Goal: Check status: Check status

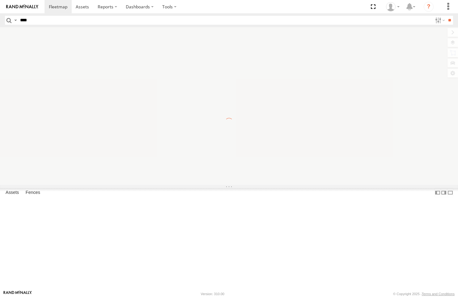
type input "****"
click at [446, 16] on input "**" at bounding box center [449, 20] width 7 height 9
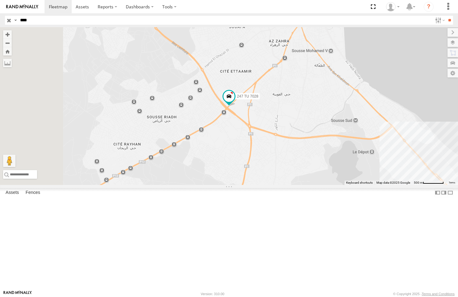
click at [0, 0] on div "247 TU 7028 [GEOGRAPHIC_DATA] branch" at bounding box center [0, 0] width 0 height 0
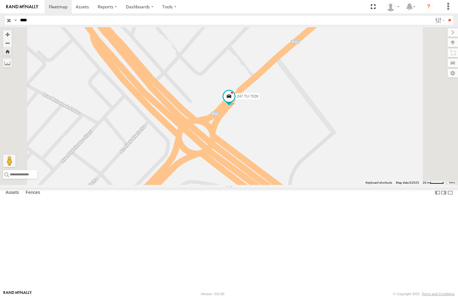
click at [0, 0] on div "247 TU 7028" at bounding box center [0, 0] width 0 height 0
click at [0, 0] on div "247 TU 7028 [GEOGRAPHIC_DATA] branch" at bounding box center [0, 0] width 0 height 0
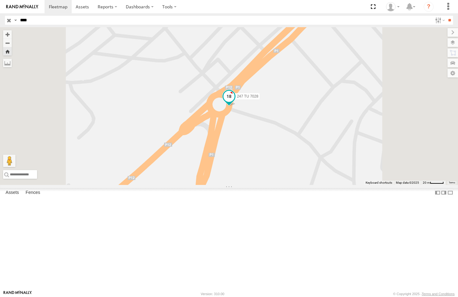
click at [234, 102] on span at bounding box center [228, 96] width 11 height 11
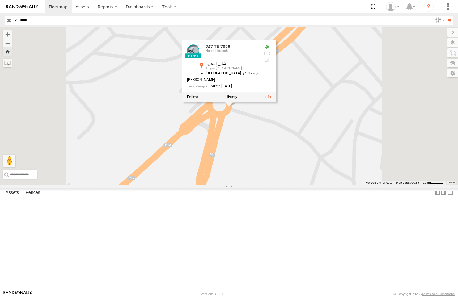
click at [309, 177] on div "247 TU 7028 247 [GEOGRAPHIC_DATA] التحرير [GEOGRAPHIC_DATA][PERSON_NAME] , 10.6…" at bounding box center [229, 106] width 458 height 158
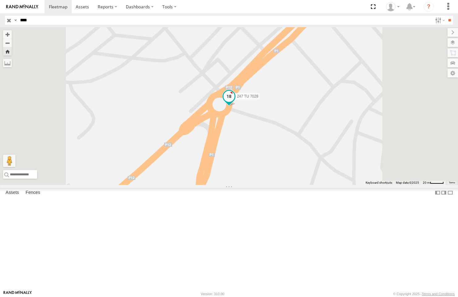
click at [234, 102] on span at bounding box center [228, 96] width 11 height 11
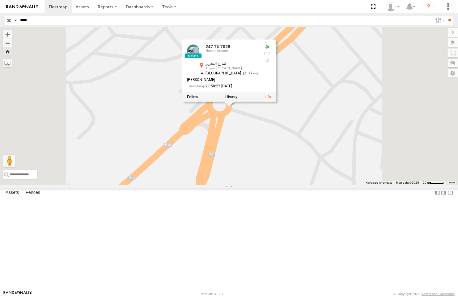
click at [307, 180] on div "247 TU 7028 247 [GEOGRAPHIC_DATA] التحرير [GEOGRAPHIC_DATA][PERSON_NAME] , 10.6…" at bounding box center [229, 106] width 458 height 158
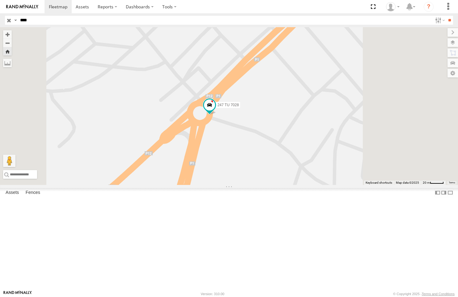
drag, startPoint x: 396, startPoint y: 199, endPoint x: 346, endPoint y: 255, distance: 75.2
click at [354, 185] on div "247 TU 7028" at bounding box center [229, 106] width 458 height 158
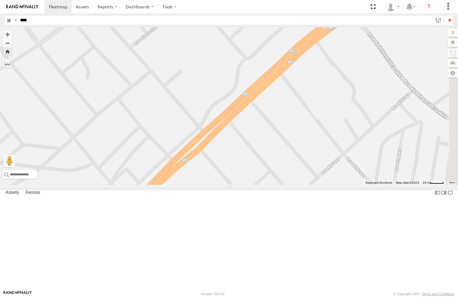
drag, startPoint x: 399, startPoint y: 157, endPoint x: 269, endPoint y: 227, distance: 147.5
click at [269, 185] on div "247 TU 7028" at bounding box center [229, 106] width 458 height 158
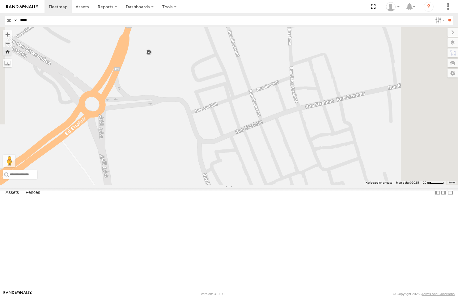
drag, startPoint x: 296, startPoint y: 176, endPoint x: 307, endPoint y: 285, distance: 109.9
click at [308, 185] on div "247 TU 7028" at bounding box center [229, 106] width 458 height 158
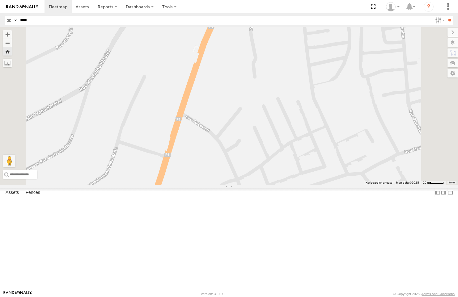
drag, startPoint x: 316, startPoint y: 226, endPoint x: 315, endPoint y: 309, distance: 83.4
click at [315, 297] on html at bounding box center [229, 148] width 458 height 297
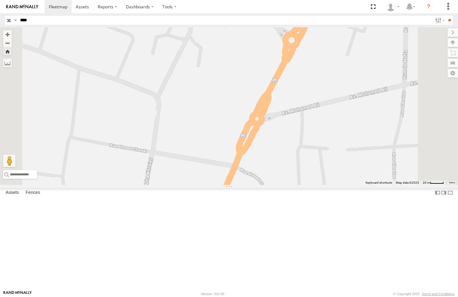
drag, startPoint x: 350, startPoint y: 229, endPoint x: 319, endPoint y: 276, distance: 55.9
click at [319, 185] on div "247 TU 7028" at bounding box center [229, 106] width 458 height 158
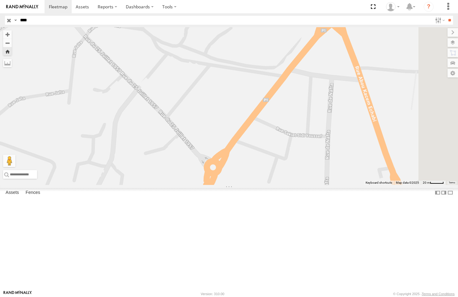
drag, startPoint x: 363, startPoint y: 213, endPoint x: 338, endPoint y: 275, distance: 66.7
click at [338, 185] on div "247 TU 7028" at bounding box center [229, 106] width 458 height 158
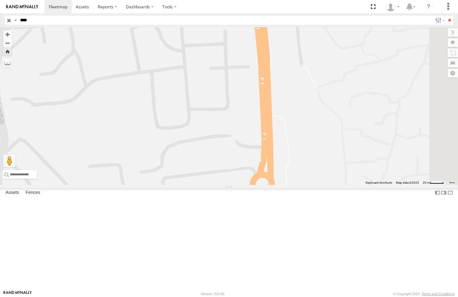
drag, startPoint x: 367, startPoint y: 218, endPoint x: 343, endPoint y: 260, distance: 47.6
click at [343, 185] on div "247 TU 7028" at bounding box center [229, 106] width 458 height 158
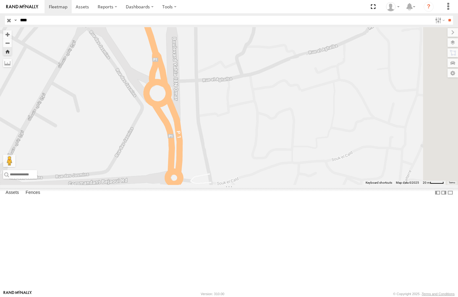
drag, startPoint x: 378, startPoint y: 207, endPoint x: 354, endPoint y: 277, distance: 73.7
click at [354, 185] on div "247 TU 7028" at bounding box center [229, 106] width 458 height 158
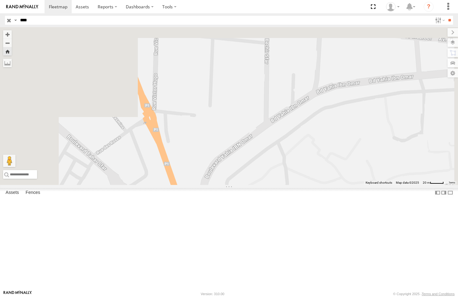
drag, startPoint x: 390, startPoint y: 310, endPoint x: 375, endPoint y: 279, distance: 34.8
click at [391, 297] on html at bounding box center [229, 148] width 458 height 297
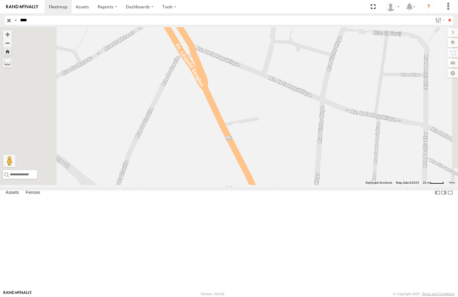
drag, startPoint x: 366, startPoint y: 258, endPoint x: 416, endPoint y: 310, distance: 72.3
click at [416, 297] on html at bounding box center [229, 148] width 458 height 297
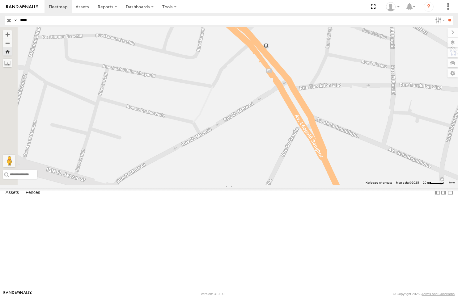
drag, startPoint x: 368, startPoint y: 295, endPoint x: 363, endPoint y: 293, distance: 4.8
click at [368, 295] on body at bounding box center [229, 148] width 458 height 297
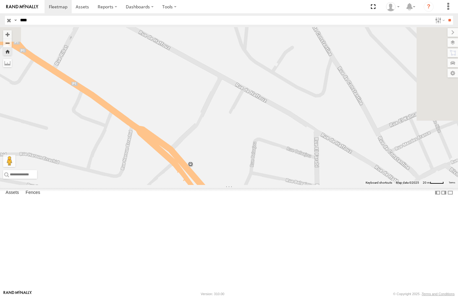
click at [0, 0] on div "247 TU 7028" at bounding box center [0, 0] width 0 height 0
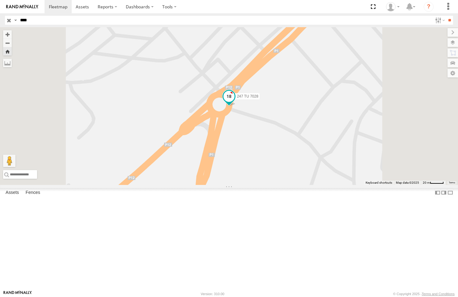
click at [234, 102] on span at bounding box center [228, 96] width 11 height 11
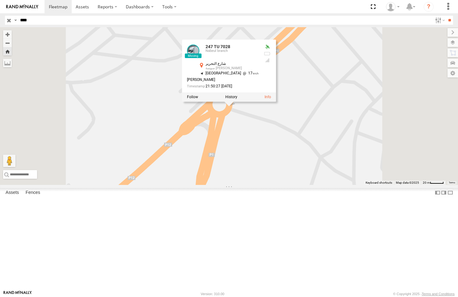
click at [0, 0] on div "247 TU 7028 [GEOGRAPHIC_DATA] branch و ط 12 سوسة الجوهرة 35.80347 10.61492" at bounding box center [0, 0] width 0 height 0
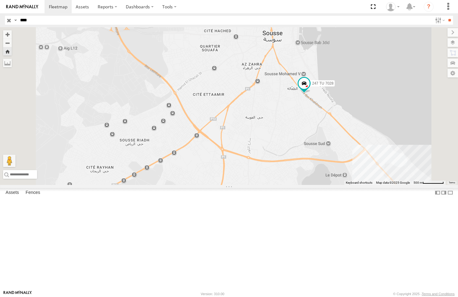
click at [0, 0] on div "247 TU 7028" at bounding box center [0, 0] width 0 height 0
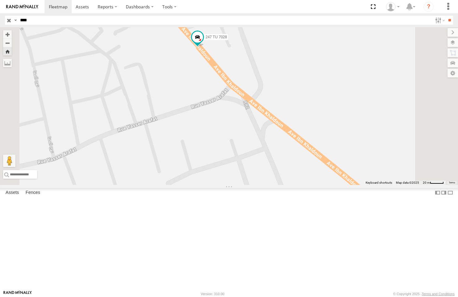
drag, startPoint x: 300, startPoint y: 264, endPoint x: 174, endPoint y: 78, distance: 224.4
click at [178, 82] on div "247 TU 7028" at bounding box center [229, 106] width 458 height 158
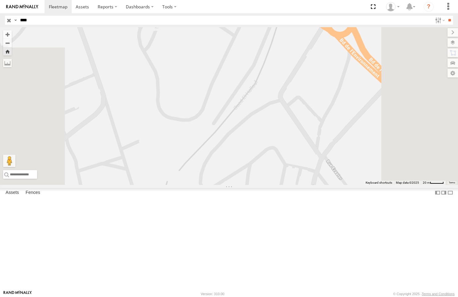
drag, startPoint x: 264, startPoint y: 196, endPoint x: 225, endPoint y: 155, distance: 56.8
click at [227, 157] on div "247 TU 7028" at bounding box center [229, 106] width 458 height 158
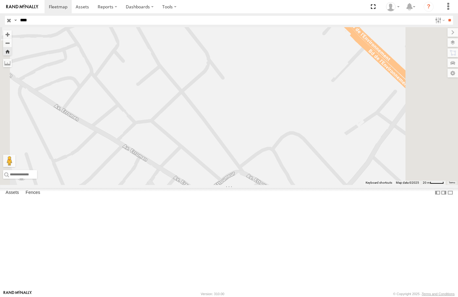
drag, startPoint x: 220, startPoint y: 116, endPoint x: 272, endPoint y: 267, distance: 160.0
click at [272, 185] on div "247 TU 7028" at bounding box center [229, 106] width 458 height 158
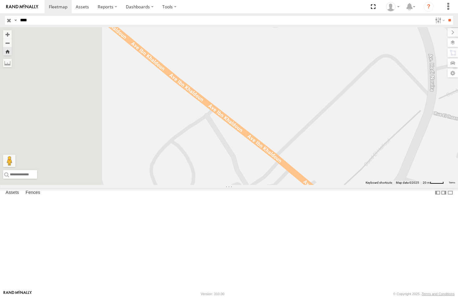
drag, startPoint x: 258, startPoint y: 224, endPoint x: 451, endPoint y: 168, distance: 201.2
click at [451, 168] on div "247 TU 7028" at bounding box center [229, 106] width 458 height 158
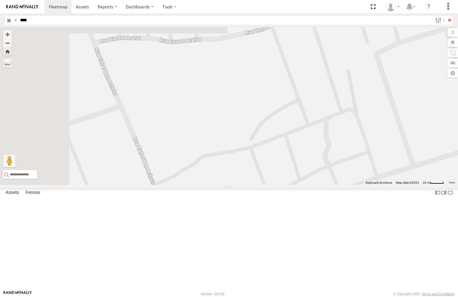
drag, startPoint x: 329, startPoint y: 130, endPoint x: 311, endPoint y: 214, distance: 85.4
click at [332, 185] on div "247 TU 7028" at bounding box center [229, 106] width 458 height 158
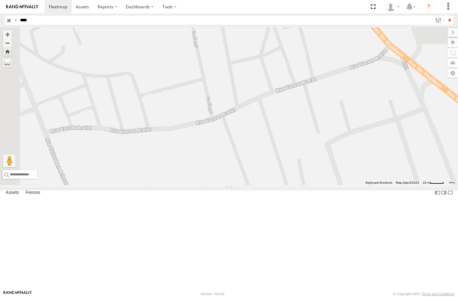
drag, startPoint x: 393, startPoint y: 184, endPoint x: 377, endPoint y: 233, distance: 51.0
click at [384, 185] on div "247 TU 7028" at bounding box center [229, 106] width 458 height 158
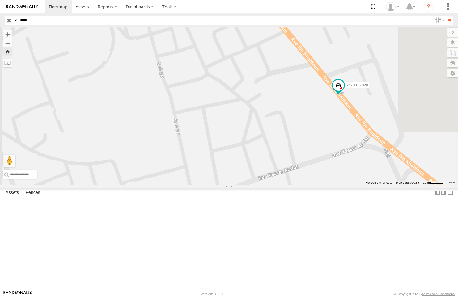
drag, startPoint x: 393, startPoint y: 213, endPoint x: 392, endPoint y: 224, distance: 10.8
click at [393, 185] on div "247 TU 7028" at bounding box center [229, 106] width 458 height 158
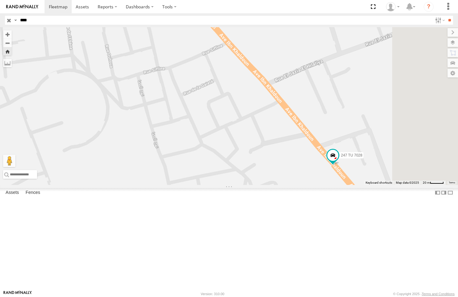
click at [391, 185] on div "247 TU 7028" at bounding box center [229, 106] width 458 height 158
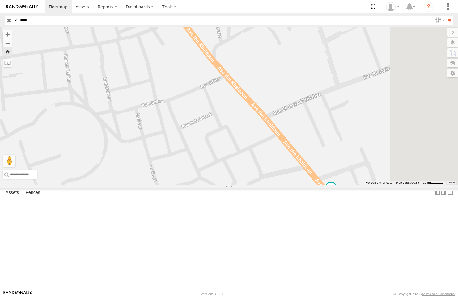
click at [0, 0] on div "Nabeul branch" at bounding box center [0, 0] width 0 height 0
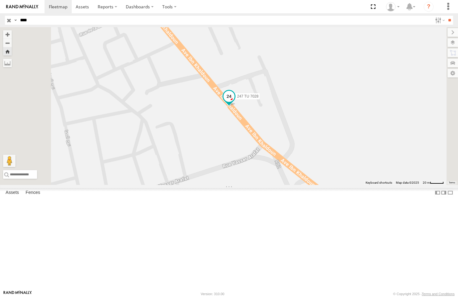
click at [234, 102] on span at bounding box center [228, 96] width 11 height 11
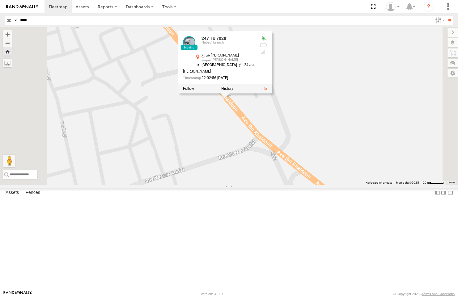
drag, startPoint x: 400, startPoint y: 262, endPoint x: 325, endPoint y: 172, distance: 117.3
click at [334, 181] on div "247 TU 7028 247 TU 7028 [GEOGRAPHIC_DATA][PERSON_NAME] 35.81165 , 10.64335 [GEO…" at bounding box center [229, 106] width 458 height 158
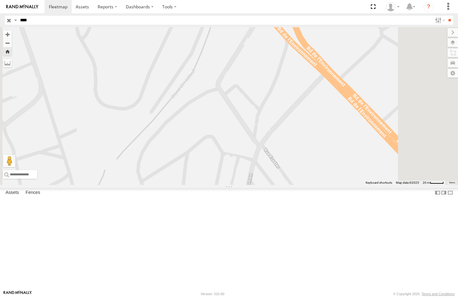
drag, startPoint x: 391, startPoint y: 230, endPoint x: 246, endPoint y: 144, distance: 168.5
click at [279, 160] on div "247 TU 7028 247 TU 7028 [GEOGRAPHIC_DATA][PERSON_NAME] 35.81165 , 10.64335 [GEO…" at bounding box center [229, 106] width 458 height 158
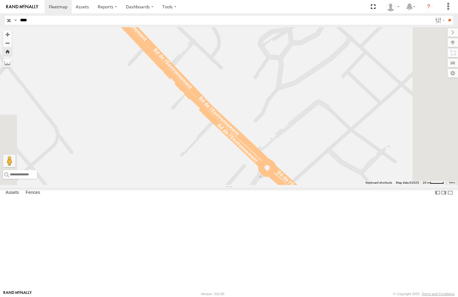
click at [216, 117] on div "247 TU 7028 247 TU 7028 [GEOGRAPHIC_DATA][PERSON_NAME] 35.81165 , 10.64335 [GEO…" at bounding box center [229, 106] width 458 height 158
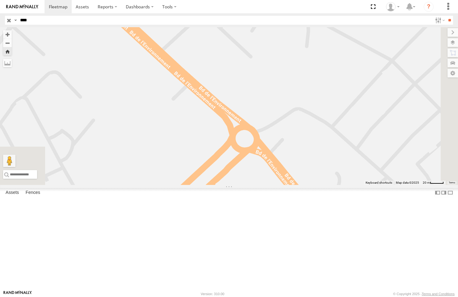
click at [239, 138] on div "247 TU 7028 247 TU 7028 [GEOGRAPHIC_DATA][PERSON_NAME] 35.81165 , 10.64335 [GEO…" at bounding box center [229, 106] width 458 height 158
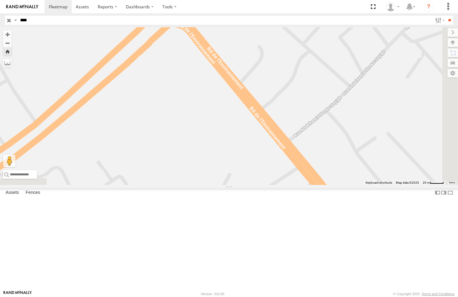
drag, startPoint x: 326, startPoint y: 211, endPoint x: 269, endPoint y: 122, distance: 105.7
click at [277, 128] on div "247 TU 7028 247 TU 7028 [GEOGRAPHIC_DATA][PERSON_NAME] 35.81165 , 10.64335 [GEO…" at bounding box center [229, 106] width 458 height 158
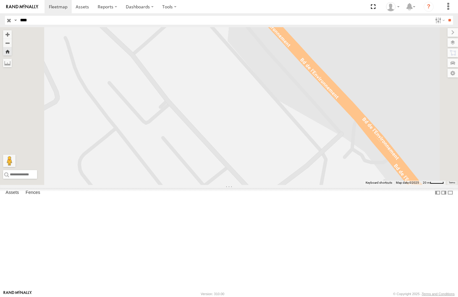
drag, startPoint x: 304, startPoint y: 164, endPoint x: 227, endPoint y: 71, distance: 121.0
click at [233, 74] on div "247 TU 7028 247 TU 7028 [GEOGRAPHIC_DATA][PERSON_NAME] 35.81165 , 10.64335 [GEO…" at bounding box center [229, 106] width 458 height 158
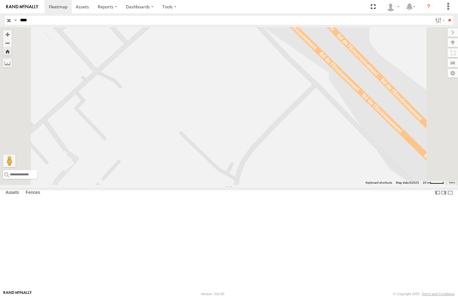
drag, startPoint x: 288, startPoint y: 150, endPoint x: 243, endPoint y: 92, distance: 73.7
click at [243, 92] on div "247 TU 7028 247 TU 7028 [GEOGRAPHIC_DATA][PERSON_NAME] 35.81165 , 10.64335 [GEO…" at bounding box center [229, 106] width 458 height 158
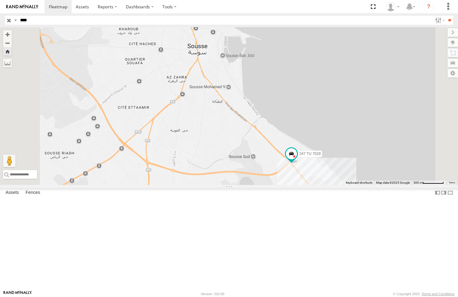
click at [0, 0] on div "247 TU 7028" at bounding box center [0, 0] width 0 height 0
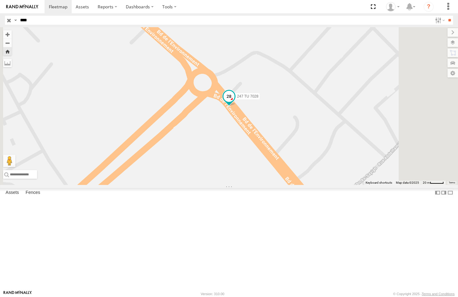
click at [234, 102] on span at bounding box center [228, 95] width 11 height 11
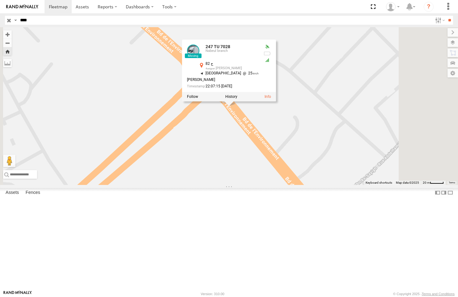
click at [283, 185] on div "247 TU 7028 247 TU 7028 [GEOGRAPHIC_DATA] branch ج 82 سوسة [GEOGRAPHIC_DATA] 35…" at bounding box center [229, 106] width 458 height 158
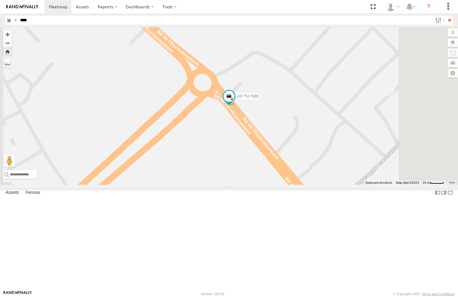
click at [0, 0] on span "Asset" at bounding box center [0, 0] width 0 height 0
click at [0, 0] on div "247 TU 7028" at bounding box center [0, 0] width 0 height 0
click at [0, 0] on div "247 TU 7028 [GEOGRAPHIC_DATA] branch ج 82 سوسة [GEOGRAPHIC_DATA] 35.79866 10.66…" at bounding box center [0, 0] width 0 height 0
click at [0, 0] on div "247 TU 7028 [GEOGRAPHIC_DATA] branch" at bounding box center [0, 0] width 0 height 0
click at [234, 102] on span at bounding box center [228, 95] width 11 height 11
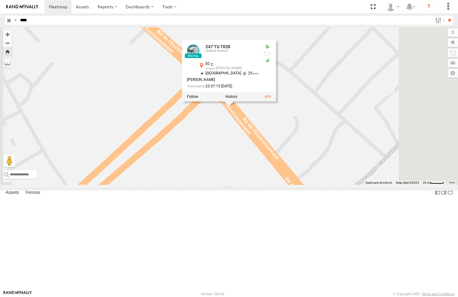
click at [280, 185] on div "247 TU 7028 247 TU 7028 [GEOGRAPHIC_DATA] branch ج 82 سوسة [GEOGRAPHIC_DATA] 35…" at bounding box center [229, 106] width 458 height 158
click at [10, 19] on input "button" at bounding box center [9, 20] width 8 height 9
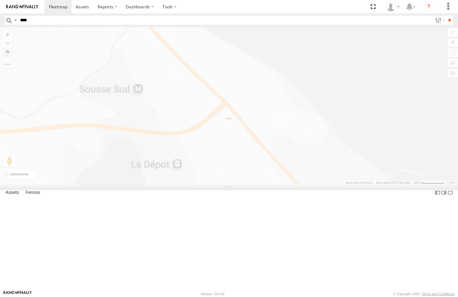
click at [52, 23] on input "****" at bounding box center [225, 20] width 414 height 9
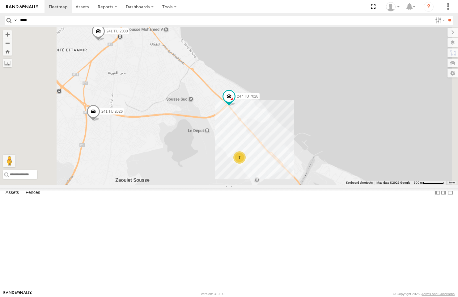
type input "****"
click at [446, 16] on input "**" at bounding box center [449, 20] width 7 height 9
click at [0, 0] on div "247 TU 7028" at bounding box center [0, 0] width 0 height 0
